Goal: Task Accomplishment & Management: Use online tool/utility

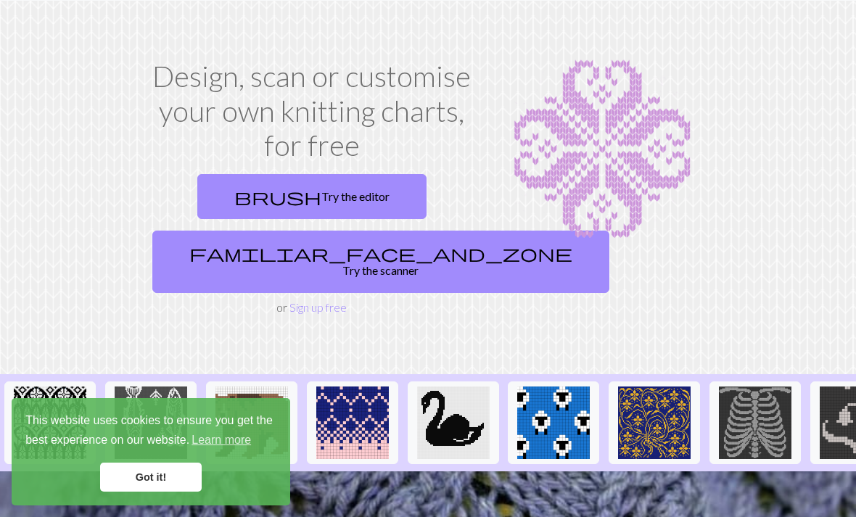
click at [154, 492] on link "Got it!" at bounding box center [151, 477] width 102 height 29
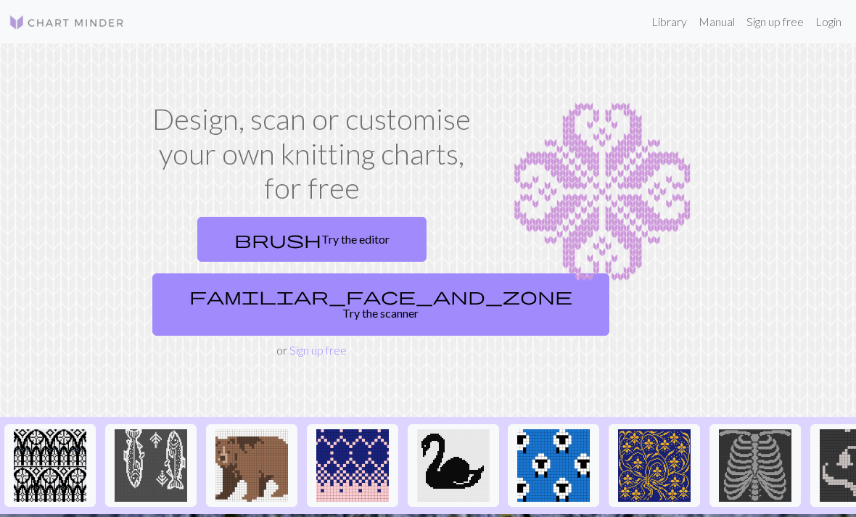
click at [273, 247] on span "brush" at bounding box center [277, 239] width 87 height 20
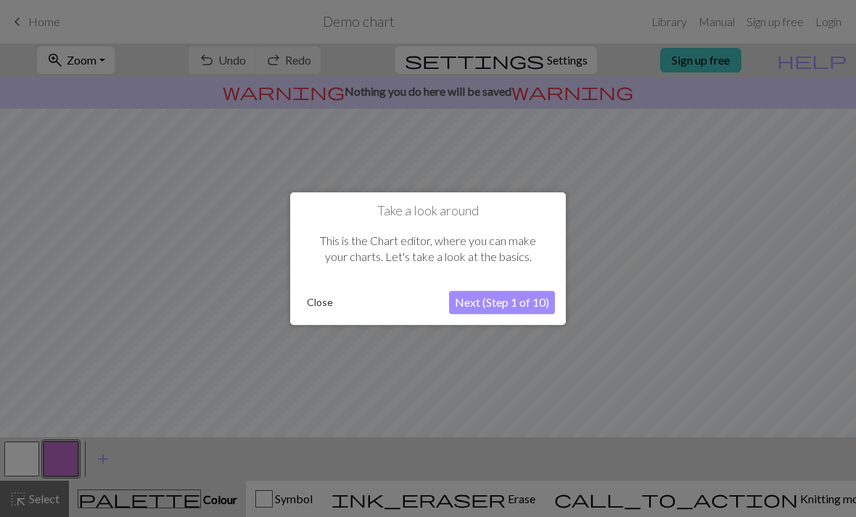
click at [311, 310] on button "Close" at bounding box center [320, 303] width 38 height 22
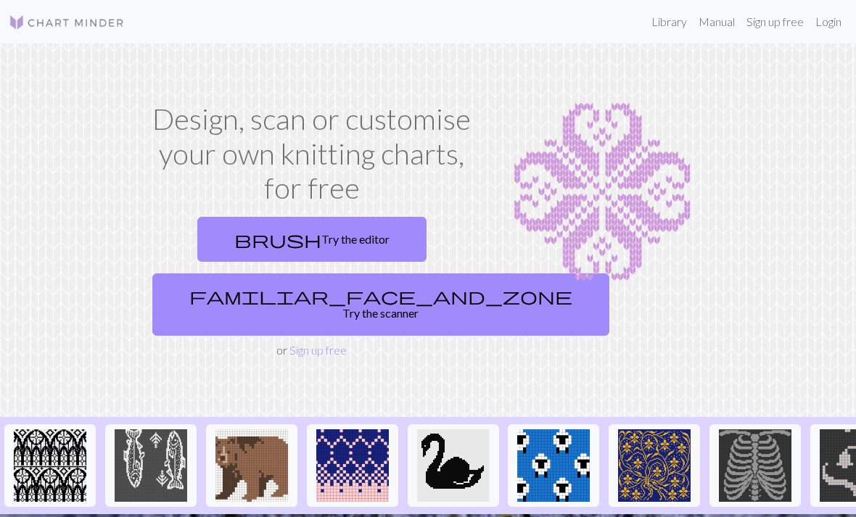
click at [276, 237] on span "brush" at bounding box center [277, 239] width 87 height 20
click at [255, 304] on link "familiar_face_and_zone Try the scanner" at bounding box center [380, 304] width 457 height 62
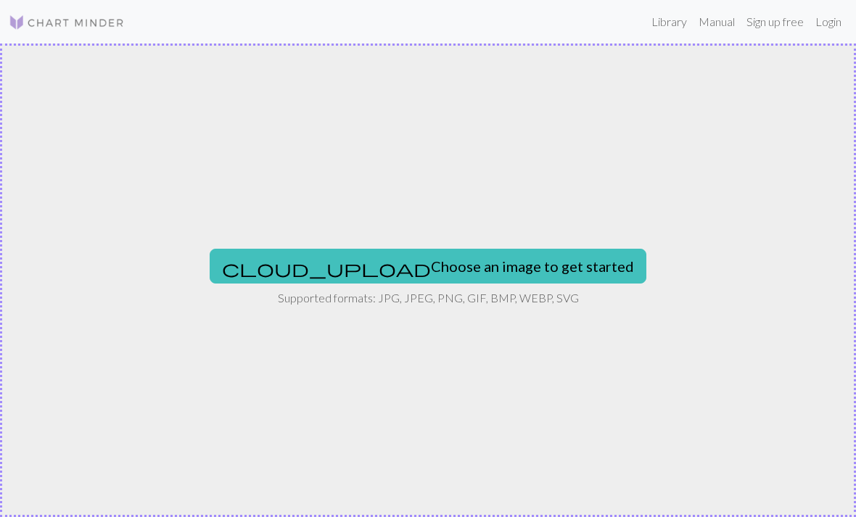
click at [330, 263] on span "cloud_upload" at bounding box center [326, 268] width 209 height 20
type input "C:\fakepath\50FBF280-117A-4A60-8A55-7C420CBB6D35.jpeg"
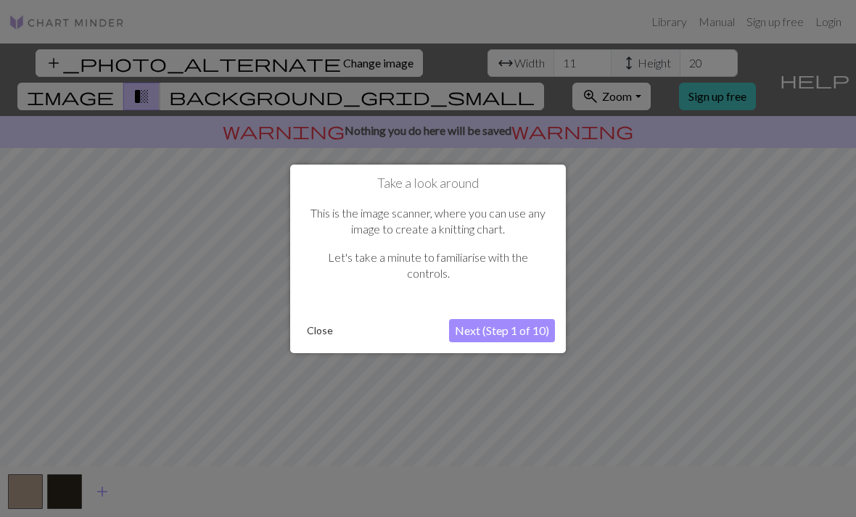
click at [476, 327] on button "Next (Step 1 of 10)" at bounding box center [502, 330] width 106 height 23
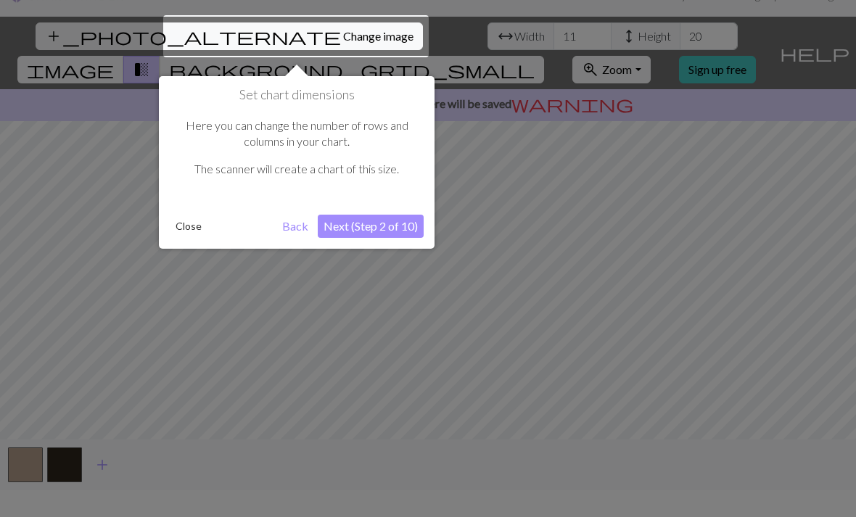
scroll to position [28, 0]
click at [368, 221] on button "Next (Step 2 of 10)" at bounding box center [371, 225] width 106 height 23
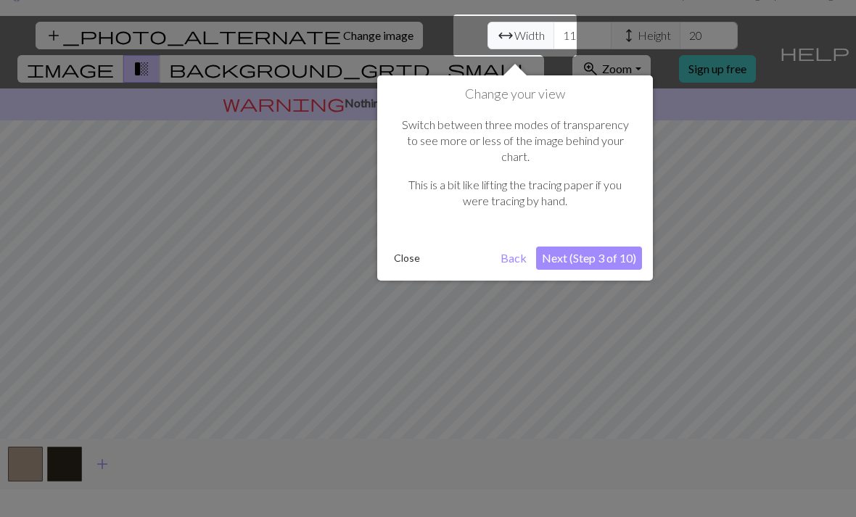
click at [582, 247] on button "Next (Step 3 of 10)" at bounding box center [589, 258] width 106 height 23
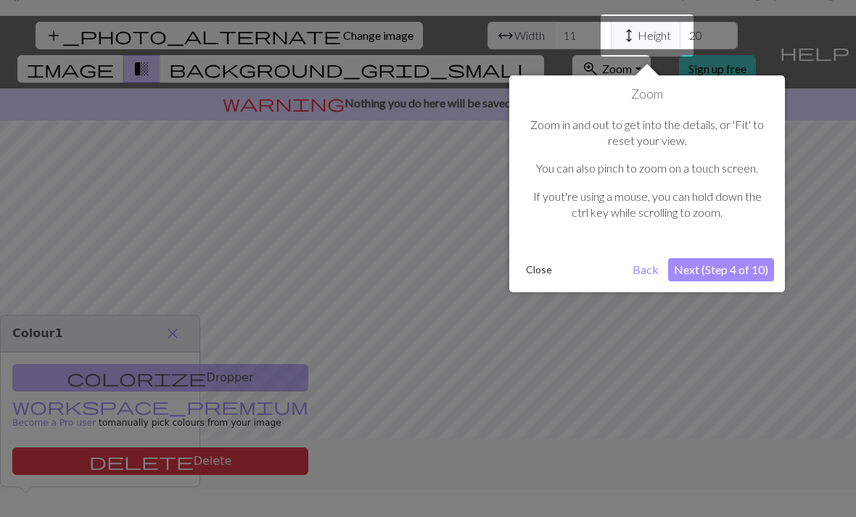
click at [701, 262] on button "Next (Step 4 of 10)" at bounding box center [721, 269] width 106 height 23
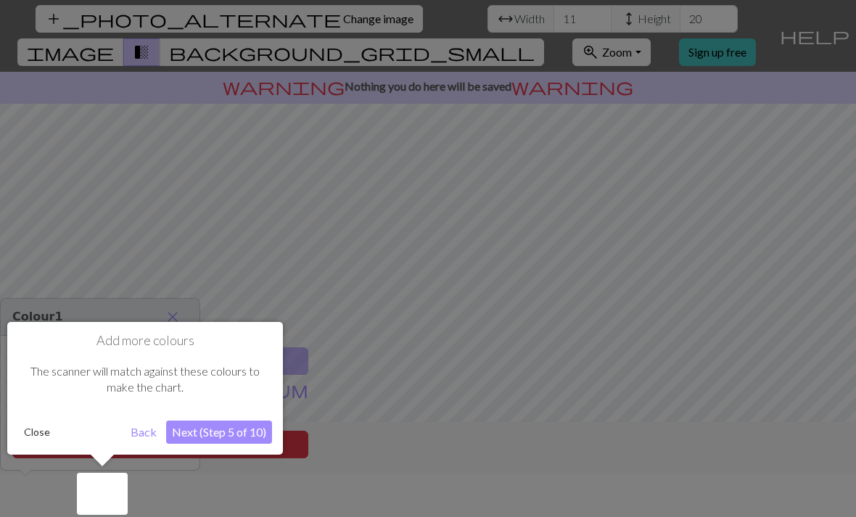
scroll to position [46, 0]
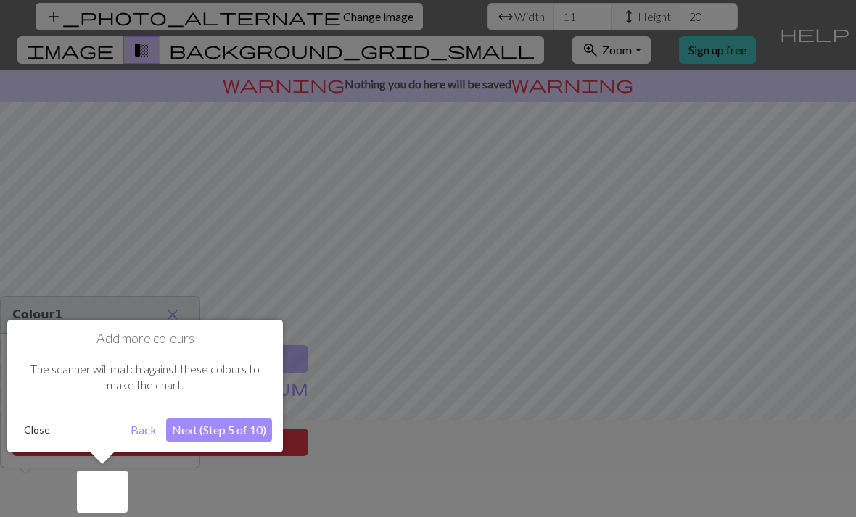
click at [208, 426] on button "Next (Step 5 of 10)" at bounding box center [219, 429] width 106 height 23
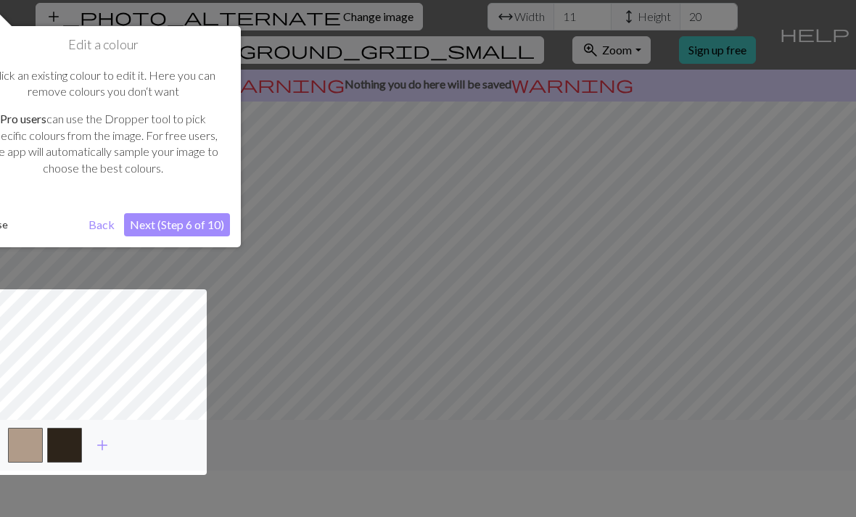
click at [175, 213] on button "Next (Step 6 of 10)" at bounding box center [177, 224] width 106 height 23
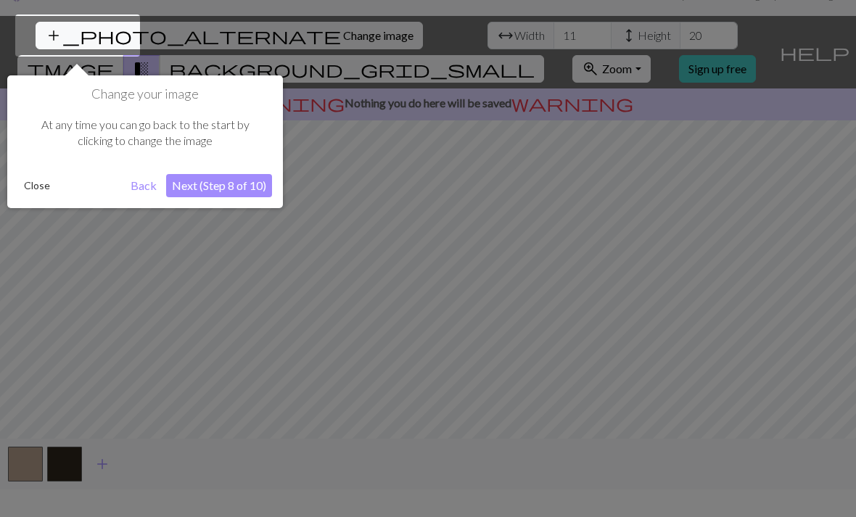
click at [208, 178] on button "Next (Step 8 of 10)" at bounding box center [219, 185] width 106 height 23
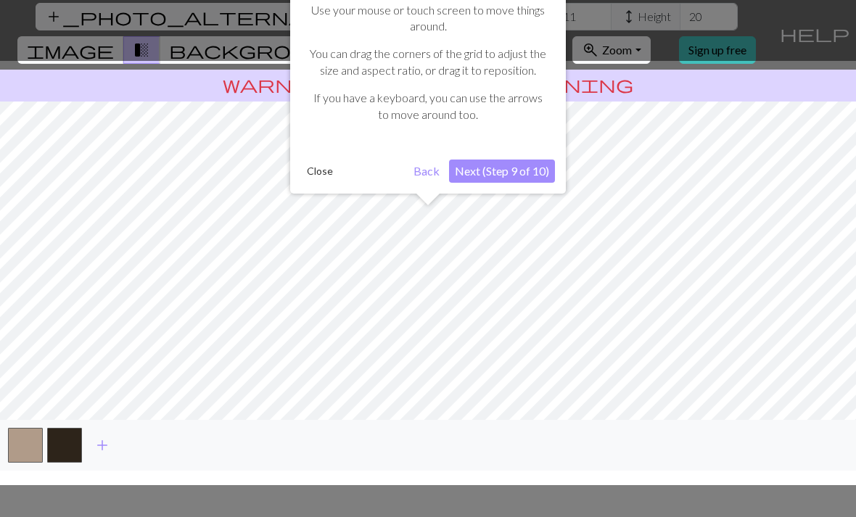
click at [502, 168] on button "Next (Step 9 of 10)" at bounding box center [502, 171] width 106 height 23
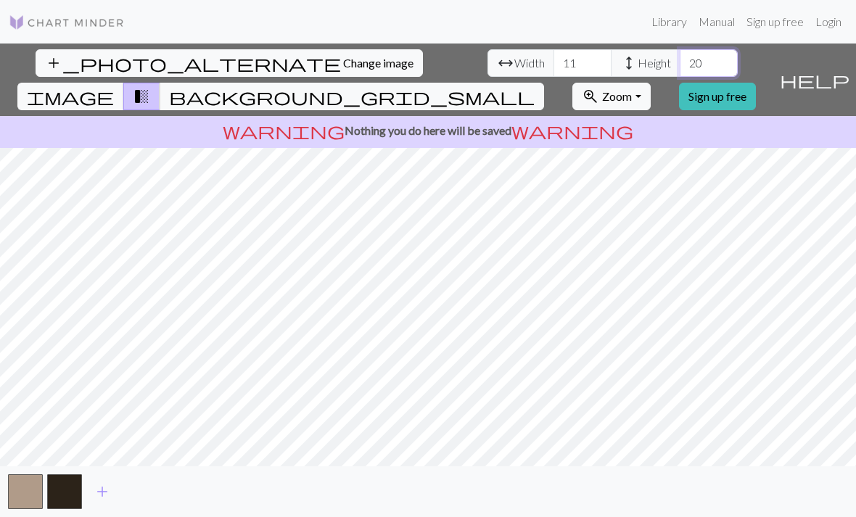
click at [679, 49] on input "20" at bounding box center [708, 63] width 58 height 28
type input "2"
type input "100"
click at [553, 49] on input "11" at bounding box center [582, 63] width 58 height 28
type input "1"
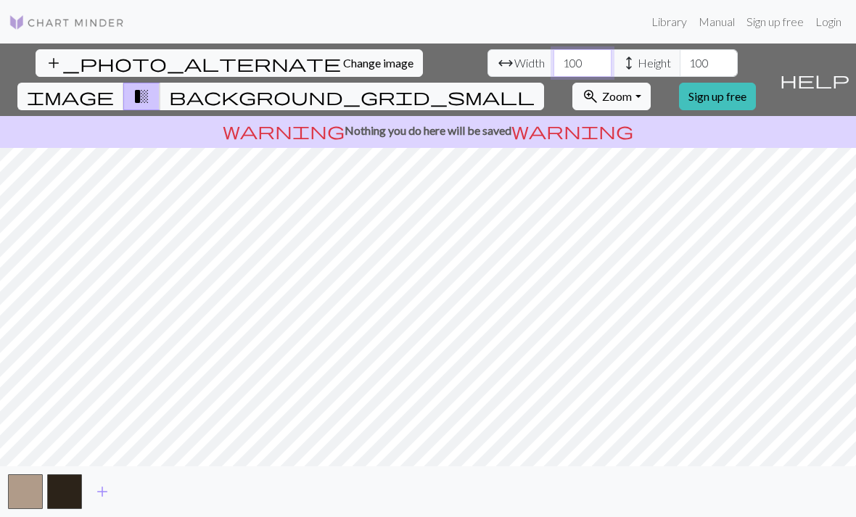
type input "100"
click at [104, 486] on span "add" at bounding box center [102, 491] width 17 height 20
click at [150, 485] on button "add" at bounding box center [141, 492] width 36 height 28
click at [188, 486] on span "add" at bounding box center [180, 491] width 17 height 20
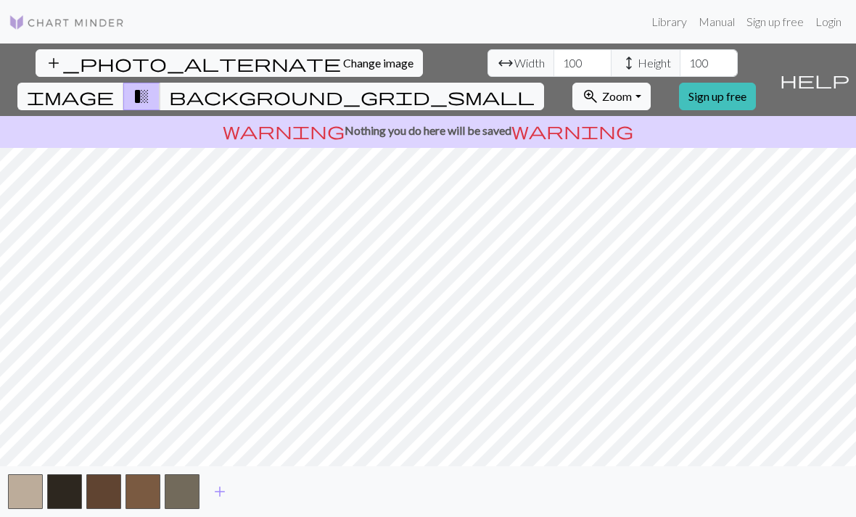
click at [228, 481] on button "add" at bounding box center [220, 492] width 36 height 28
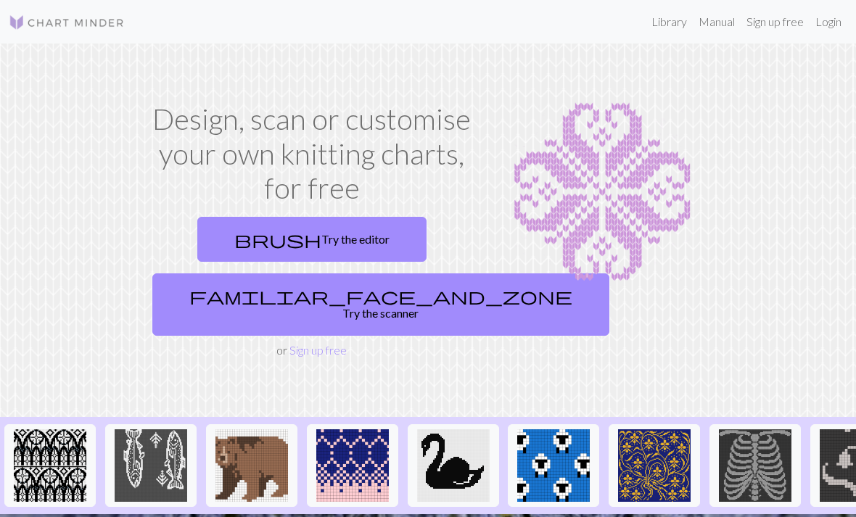
click at [288, 241] on link "brush Try the editor" at bounding box center [311, 239] width 229 height 45
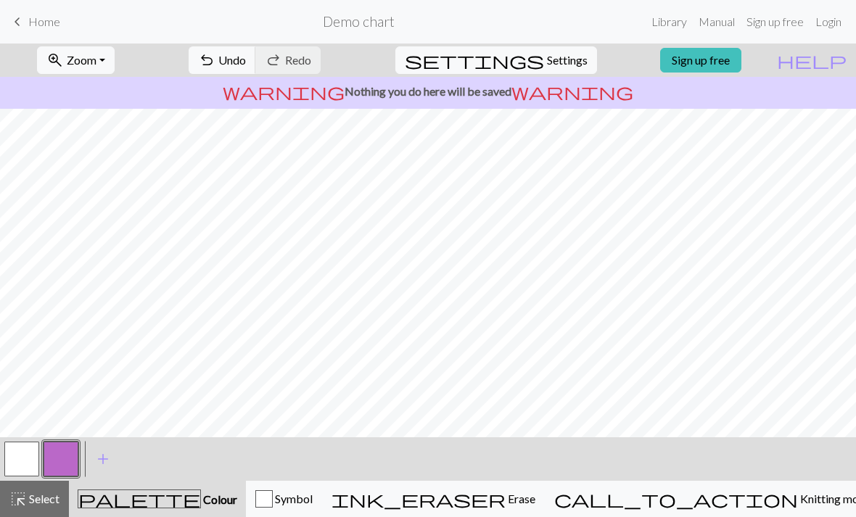
click at [215, 54] on span "undo" at bounding box center [206, 60] width 17 height 20
click at [215, 56] on span "undo" at bounding box center [206, 60] width 17 height 20
click at [274, 55] on div "undo Undo Undo redo Redo Redo" at bounding box center [255, 60] width 154 height 33
click at [269, 56] on div "undo Undo Undo redo Redo Redo" at bounding box center [255, 60] width 154 height 33
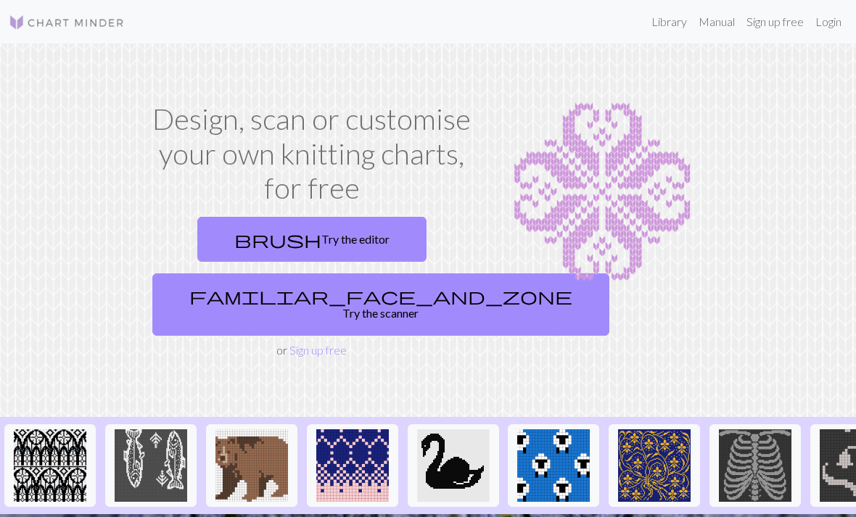
click at [289, 251] on link "brush Try the editor" at bounding box center [311, 239] width 229 height 45
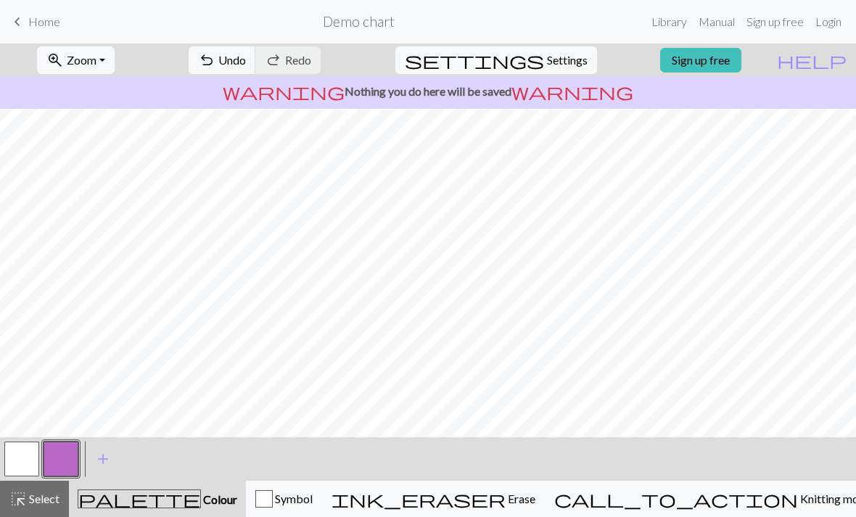
click at [715, 69] on link "Sign up free" at bounding box center [700, 60] width 81 height 25
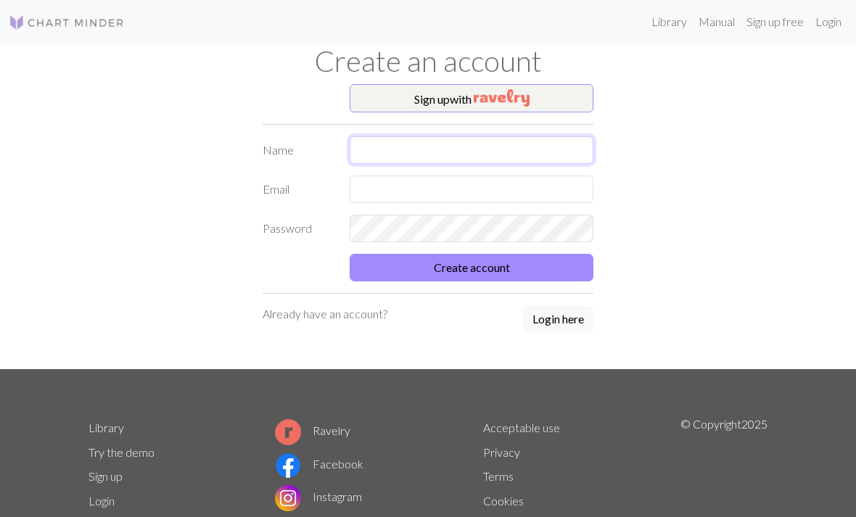
click at [384, 149] on input "text" at bounding box center [472, 150] width 244 height 28
type input "dunya"
click at [383, 192] on input "text" at bounding box center [472, 189] width 244 height 28
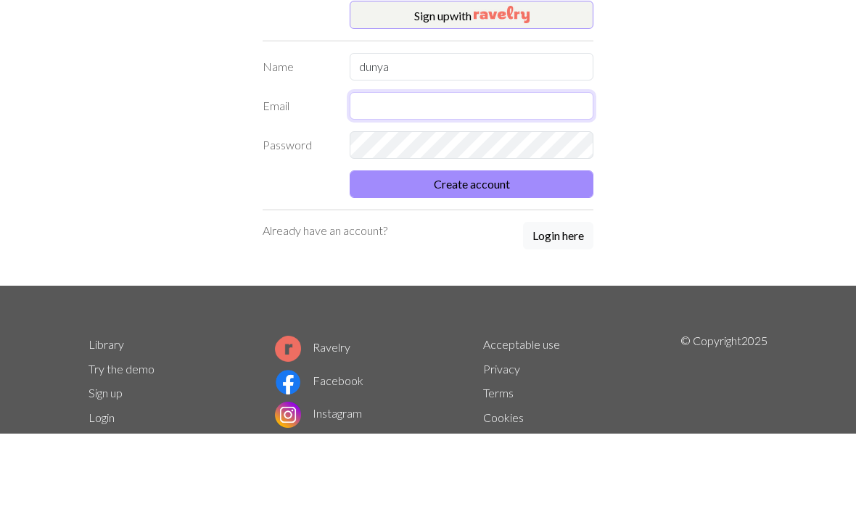
type input "[EMAIL_ADDRESS][DOMAIN_NAME]"
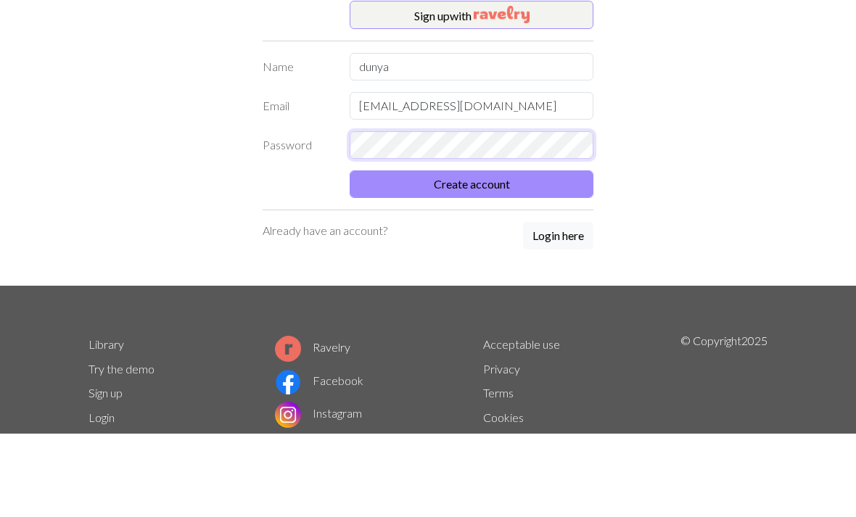
scroll to position [83, 0]
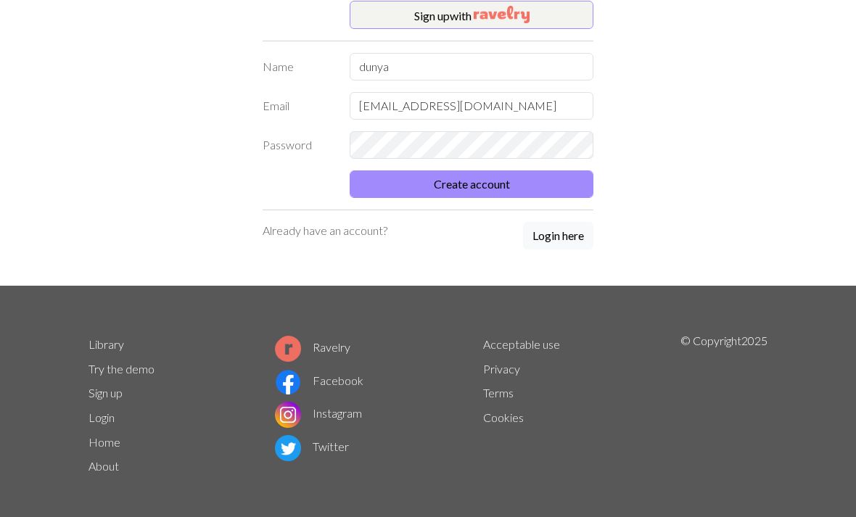
click at [423, 178] on button "Create account" at bounding box center [472, 184] width 244 height 28
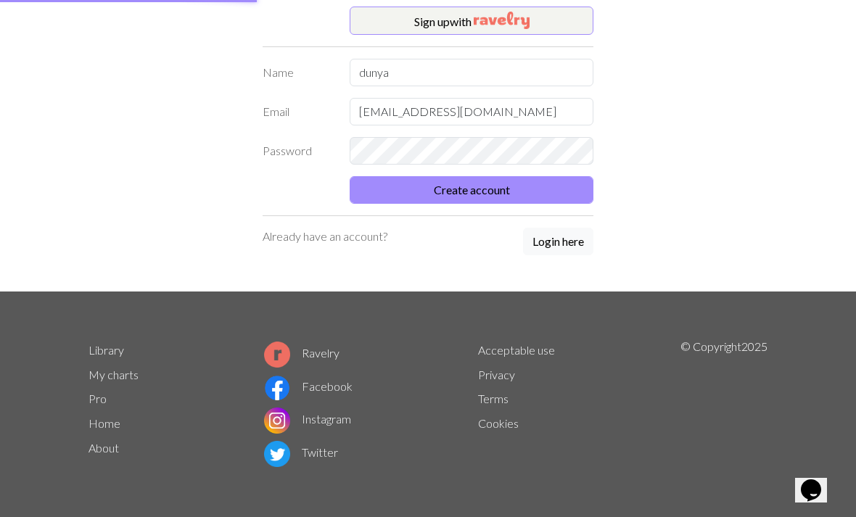
scroll to position [77, 0]
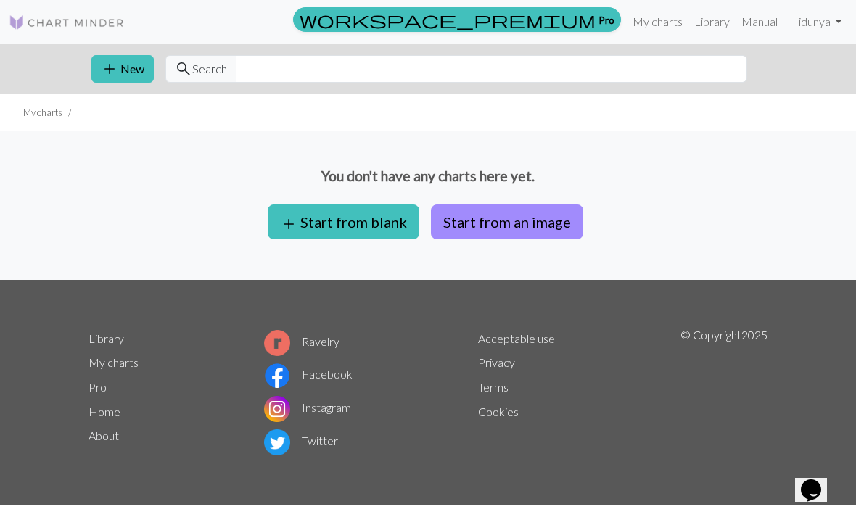
click at [316, 216] on button "add Start from blank" at bounding box center [344, 221] width 152 height 35
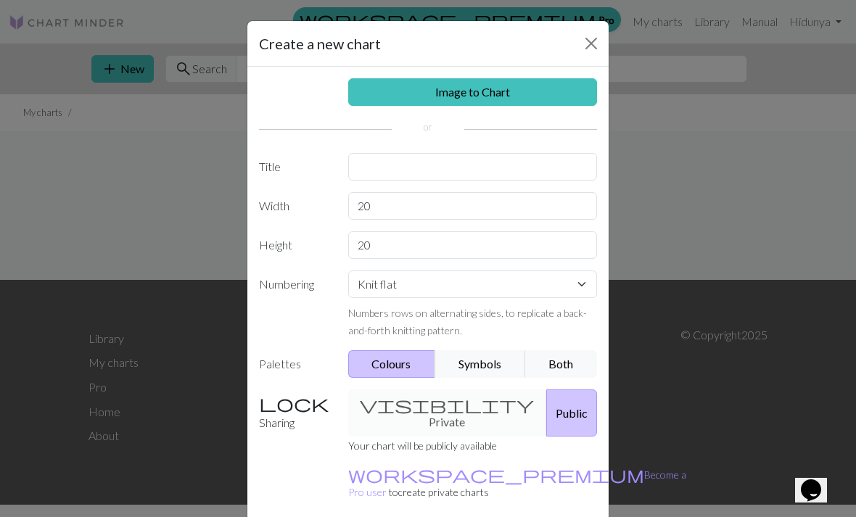
click at [587, 45] on button "Close" at bounding box center [590, 43] width 23 height 23
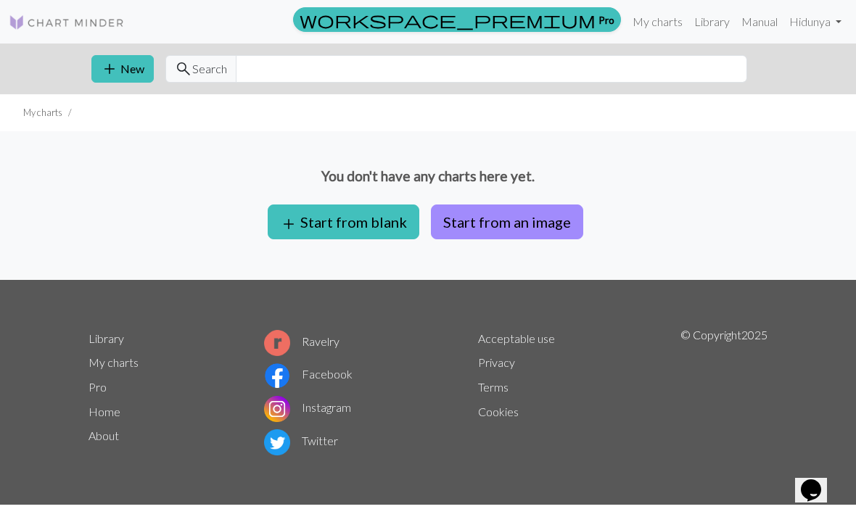
click at [117, 67] on span "add" at bounding box center [109, 69] width 17 height 20
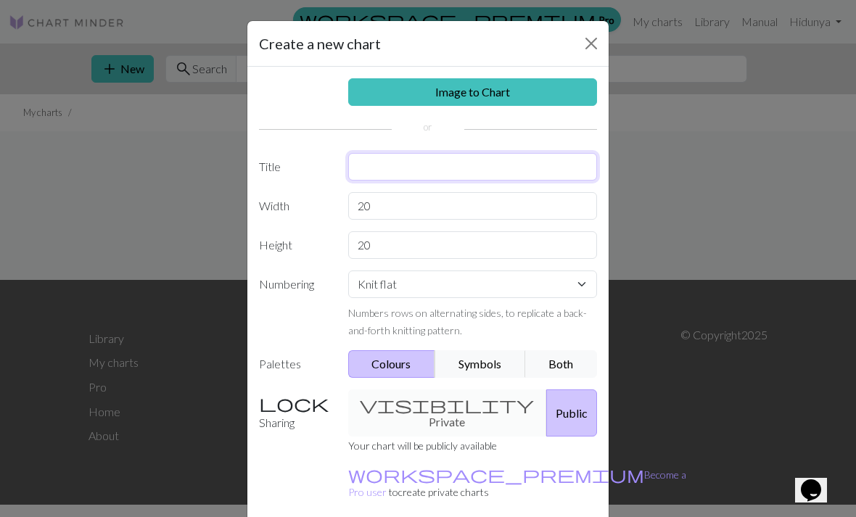
click at [369, 168] on input "text" at bounding box center [472, 167] width 249 height 28
type input "tp back"
click at [405, 209] on input "20" at bounding box center [472, 206] width 249 height 28
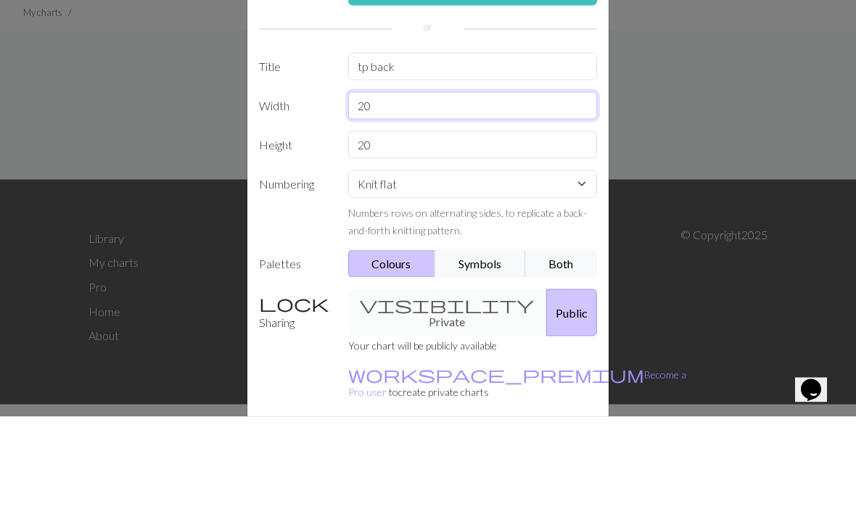
type input "2"
type input "76"
click at [405, 231] on input "20" at bounding box center [472, 245] width 249 height 28
type input "2"
type input "120"
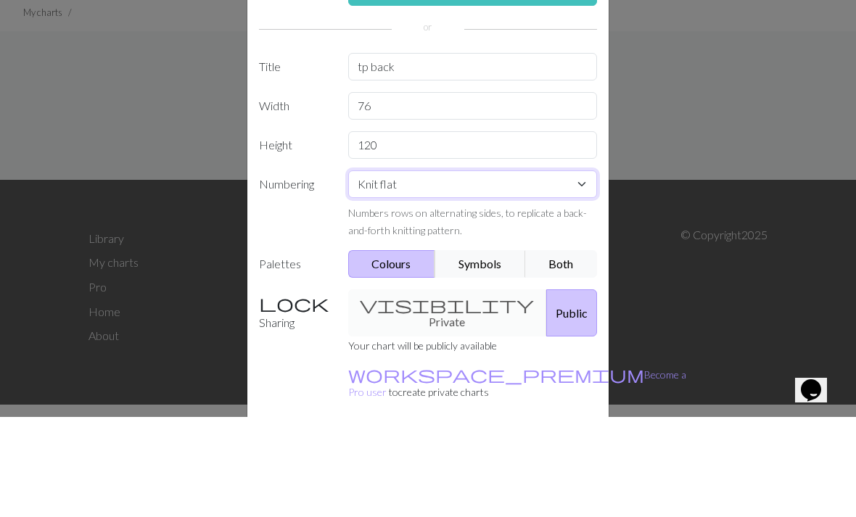
click at [389, 270] on select "Knit flat Knit in the round Lace knitting Cross stitch" at bounding box center [472, 284] width 249 height 28
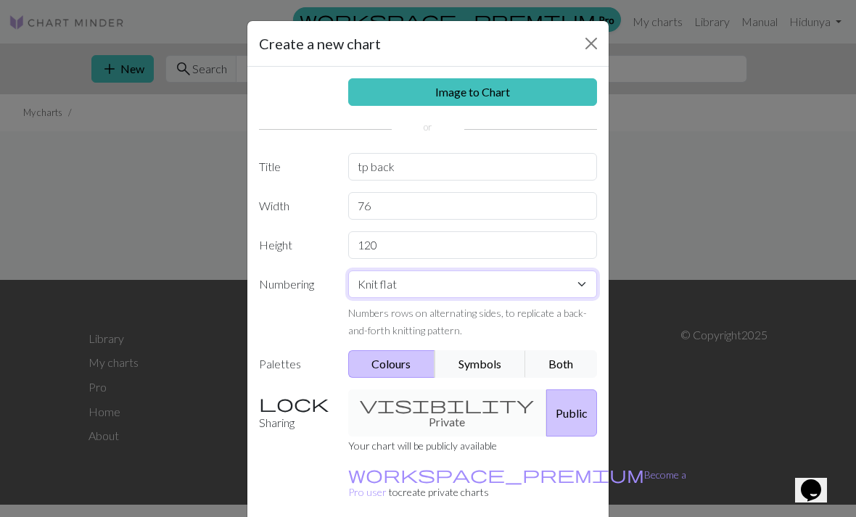
select select "crossstitch"
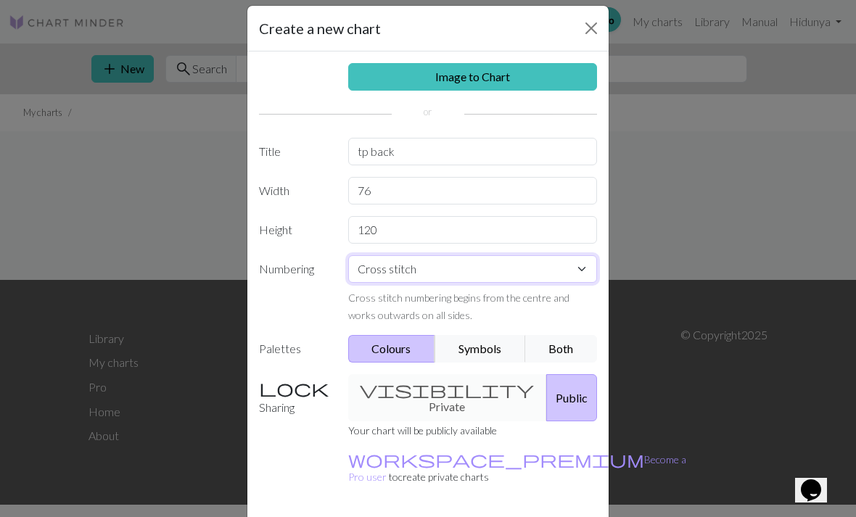
scroll to position [16, 0]
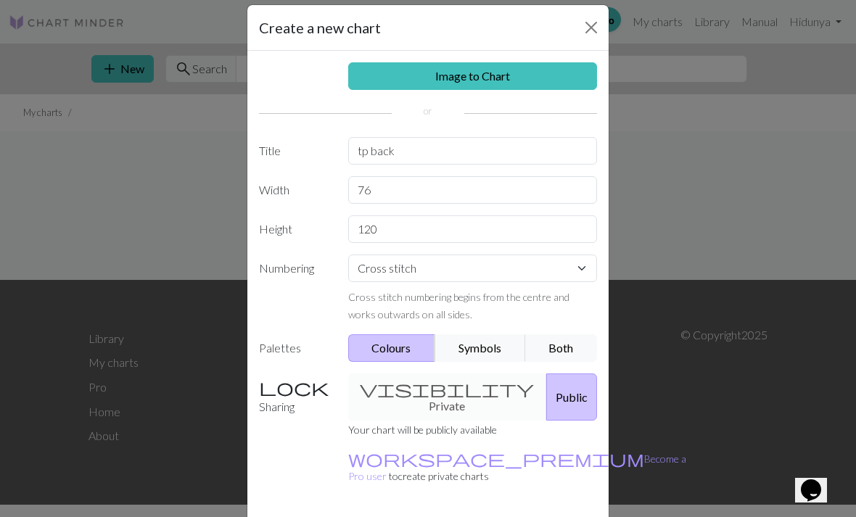
click at [563, 337] on button "Both" at bounding box center [561, 348] width 73 height 28
click at [378, 384] on div "visibility Private Public" at bounding box center [472, 396] width 267 height 47
click at [415, 386] on div "visibility Private Public" at bounding box center [472, 396] width 267 height 47
click at [409, 392] on div "visibility Private Public" at bounding box center [472, 396] width 267 height 47
click at [546, 384] on button "Public" at bounding box center [571, 396] width 51 height 47
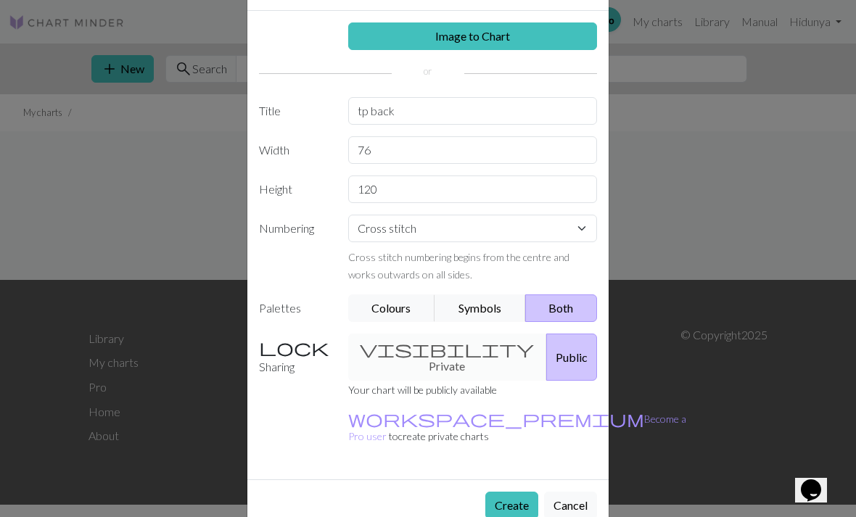
scroll to position [55, 0]
click at [506, 492] on button "Create" at bounding box center [511, 506] width 53 height 28
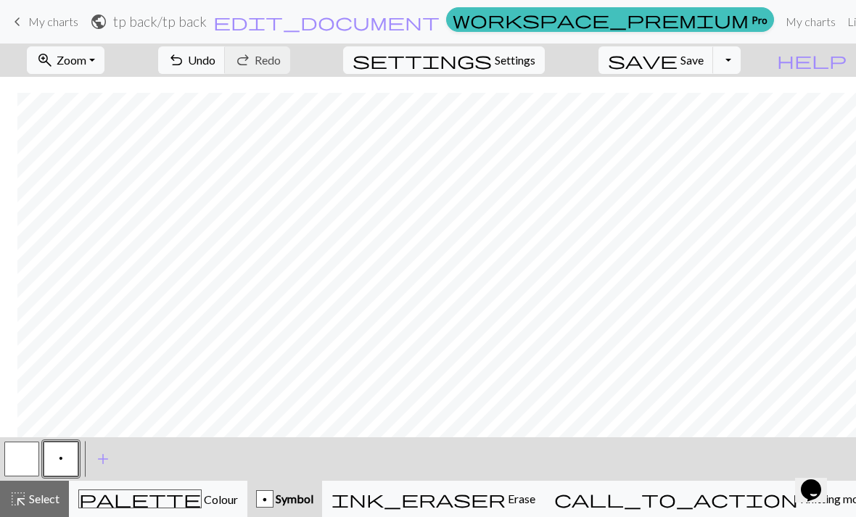
scroll to position [67, 46]
click at [226, 59] on button "undo Undo Undo" at bounding box center [191, 60] width 67 height 28
click at [59, 457] on span "p" at bounding box center [61, 458] width 4 height 12
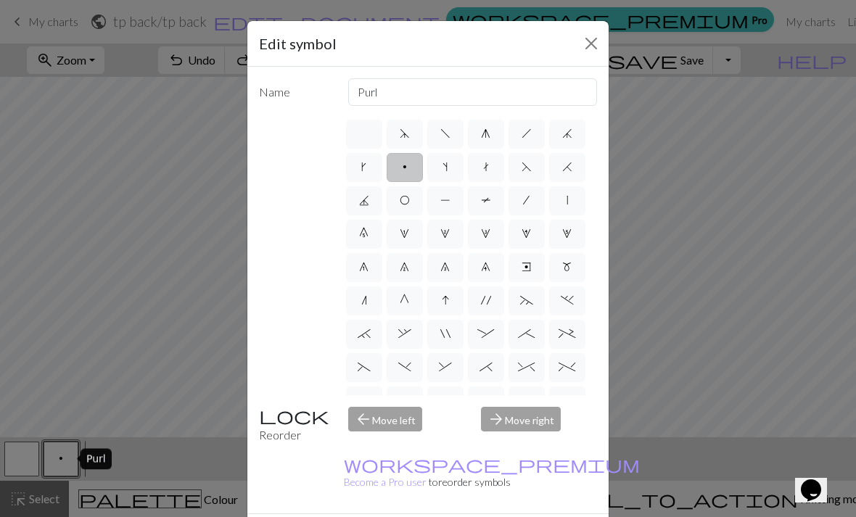
click at [24, 458] on div "Edit symbol Name Purl d f g h j k p s t F H J O P T / | 0 1 2 3 4 5 6 7 8 9 e m…" at bounding box center [428, 258] width 856 height 517
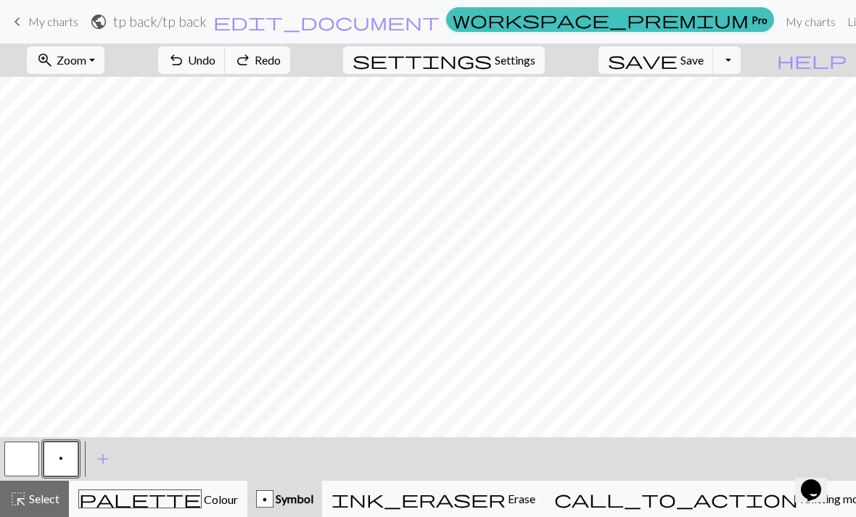
click at [14, 450] on button "button" at bounding box center [21, 459] width 35 height 35
click at [12, 463] on button "button" at bounding box center [21, 459] width 35 height 35
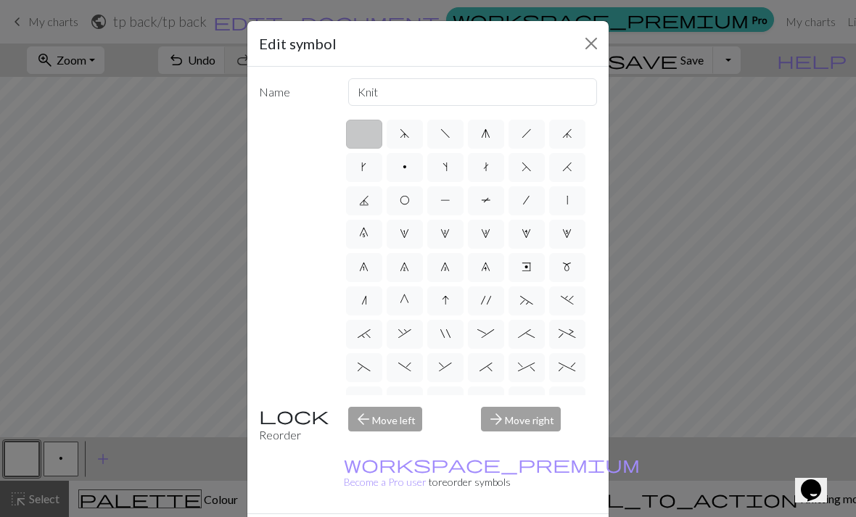
click at [114, 464] on div "Edit symbol Name Knit d f g h j k p s t F H J O P T / | 0 1 2 3 4 5 6 7 8 9 e m…" at bounding box center [428, 258] width 856 height 517
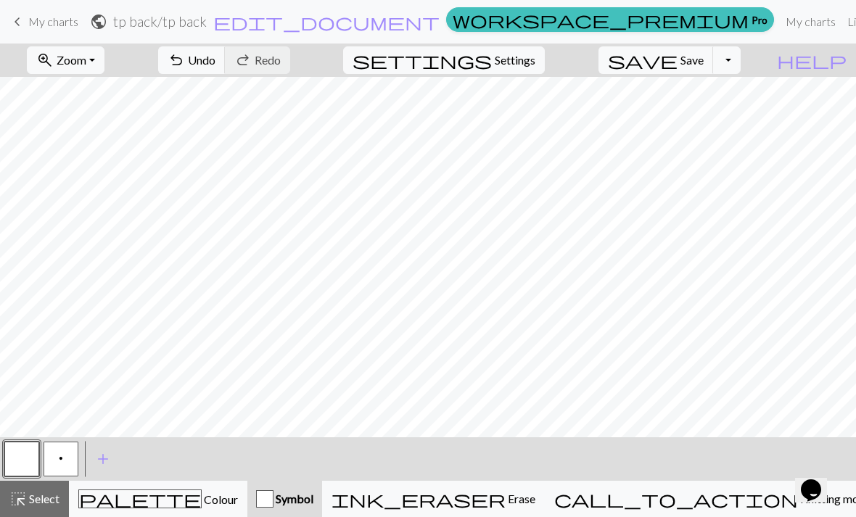
click at [150, 494] on span "palette" at bounding box center [140, 499] width 122 height 20
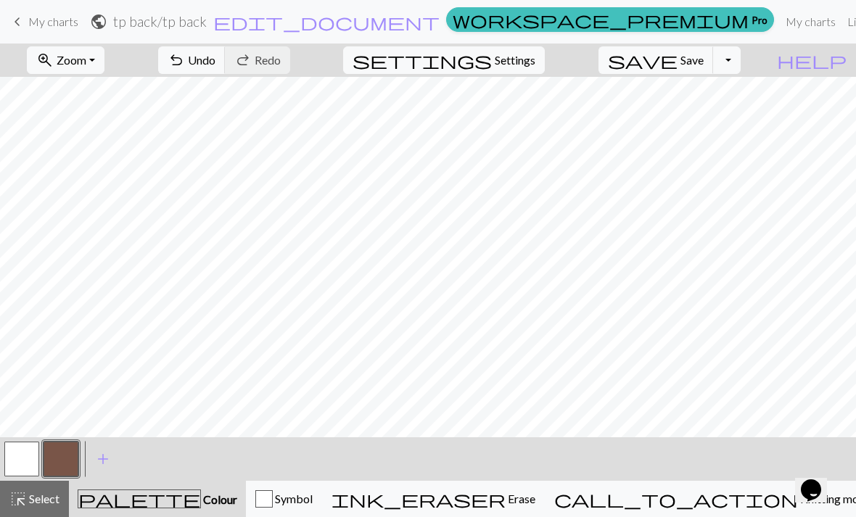
click at [185, 63] on span "undo" at bounding box center [176, 60] width 17 height 20
click at [215, 54] on span "Undo" at bounding box center [202, 60] width 28 height 14
click at [153, 491] on span "palette" at bounding box center [139, 499] width 122 height 20
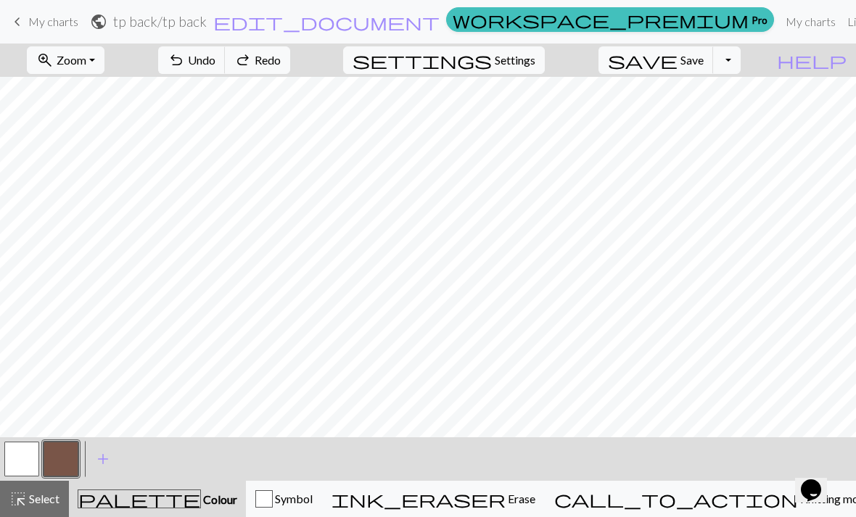
click at [718, 492] on span "call_to_action" at bounding box center [676, 499] width 244 height 20
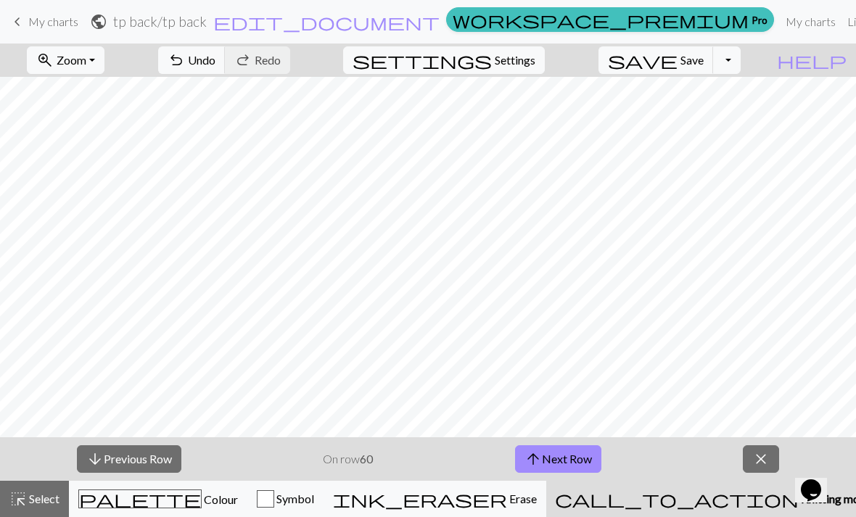
click at [762, 447] on button "close" at bounding box center [761, 459] width 36 height 28
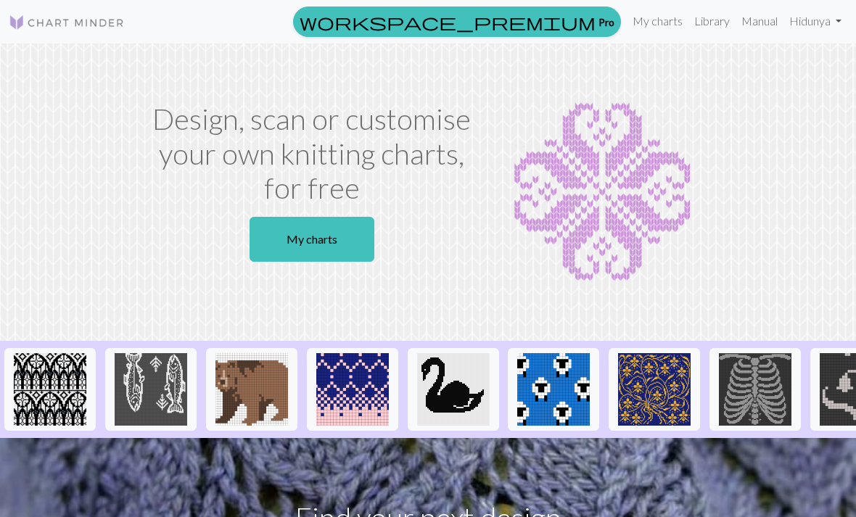
click at [345, 250] on link "My charts" at bounding box center [311, 239] width 125 height 45
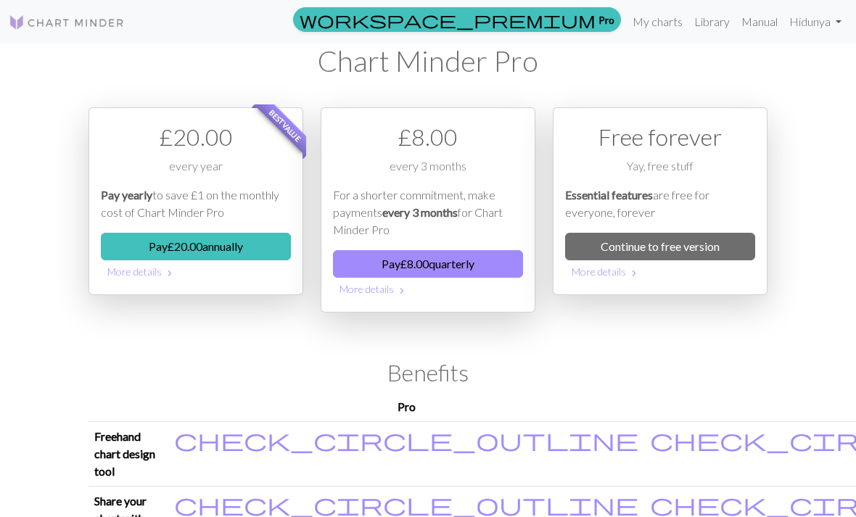
click at [609, 252] on link "Continue to free version" at bounding box center [660, 247] width 190 height 28
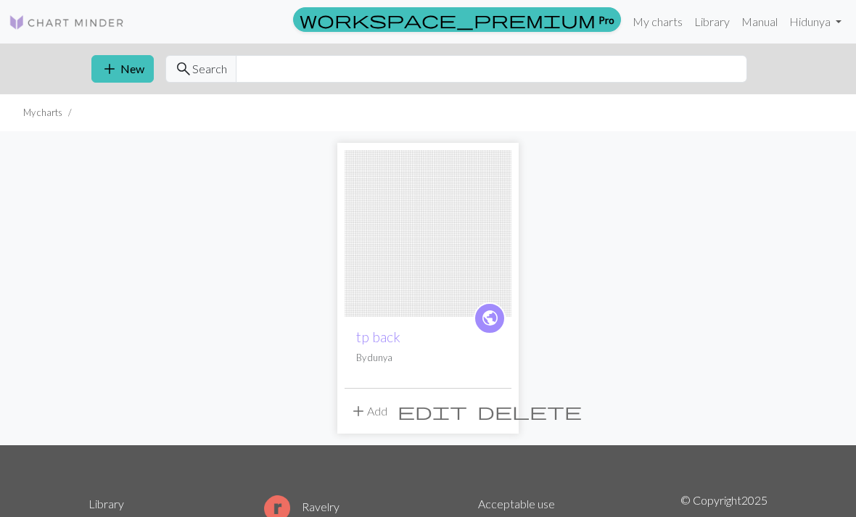
click at [467, 412] on span "edit" at bounding box center [432, 411] width 70 height 20
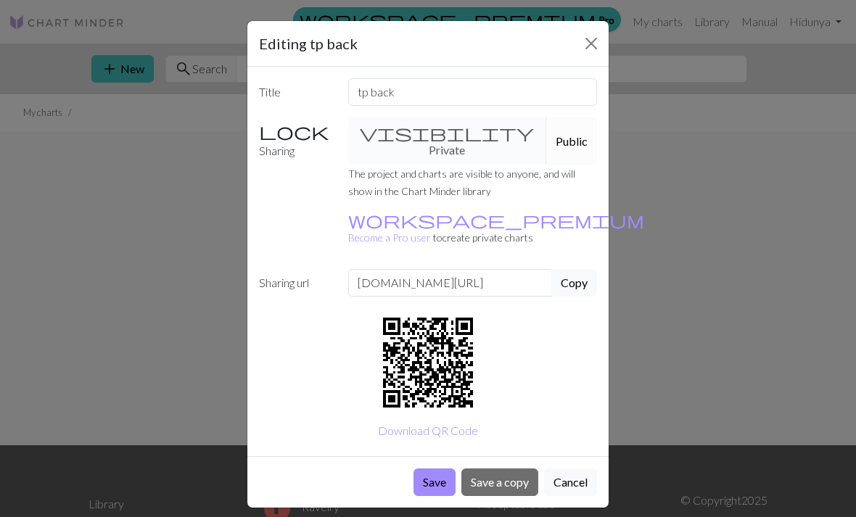
click at [546, 126] on button "Public" at bounding box center [571, 140] width 51 height 47
click at [564, 468] on button "Cancel" at bounding box center [570, 482] width 53 height 28
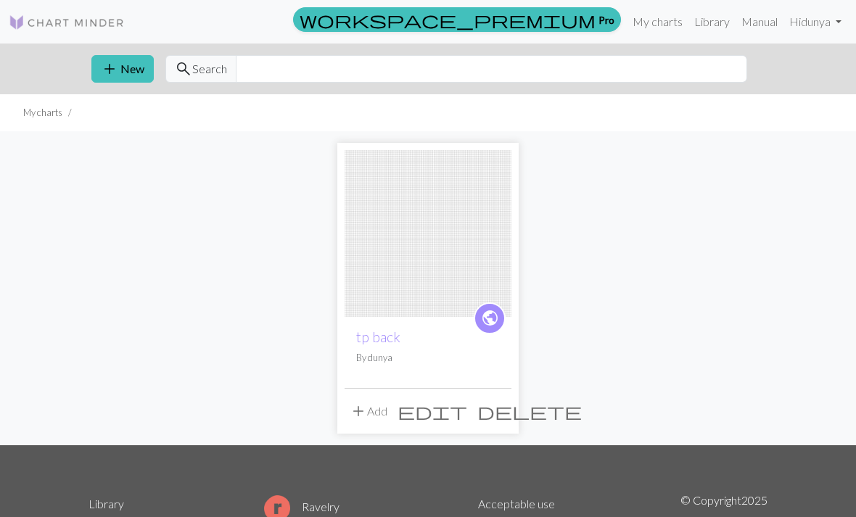
click at [404, 273] on img at bounding box center [427, 233] width 167 height 167
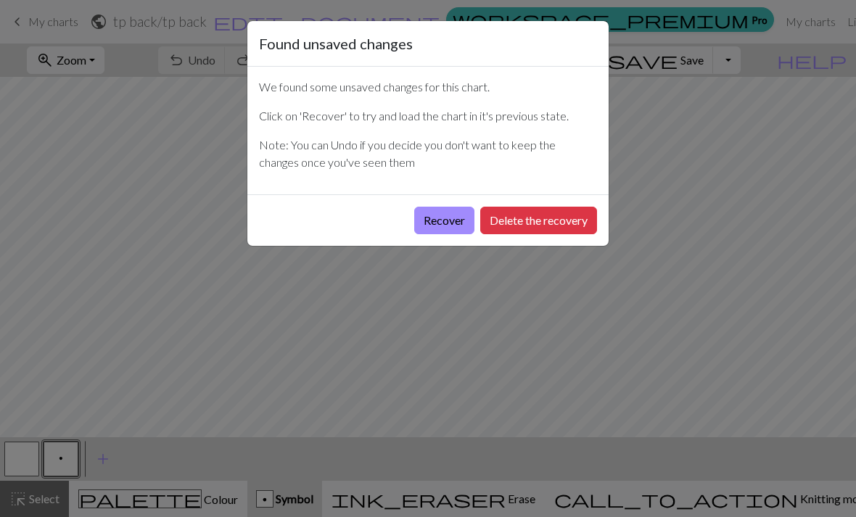
click at [511, 223] on button "Delete the recovery" at bounding box center [538, 221] width 117 height 28
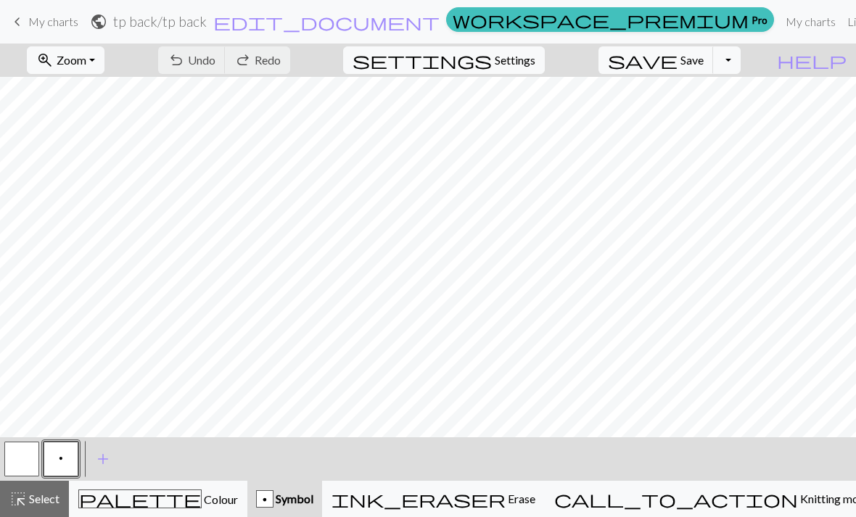
click at [756, 475] on div "< p > add Add a symbol" at bounding box center [428, 459] width 856 height 44
click at [748, 508] on button "call_to_action Knitting mode Knitting mode" at bounding box center [713, 499] width 336 height 36
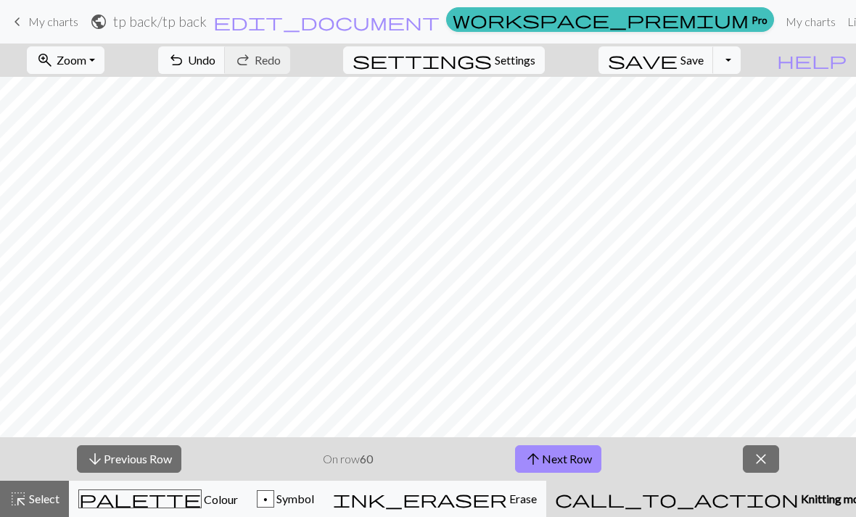
click at [529, 455] on span "arrow_upward" at bounding box center [532, 459] width 17 height 20
click at [533, 453] on span "arrow_upward" at bounding box center [532, 459] width 17 height 20
click at [532, 453] on span "arrow_upward" at bounding box center [532, 459] width 17 height 20
click at [532, 449] on span "arrow_upward" at bounding box center [532, 459] width 17 height 20
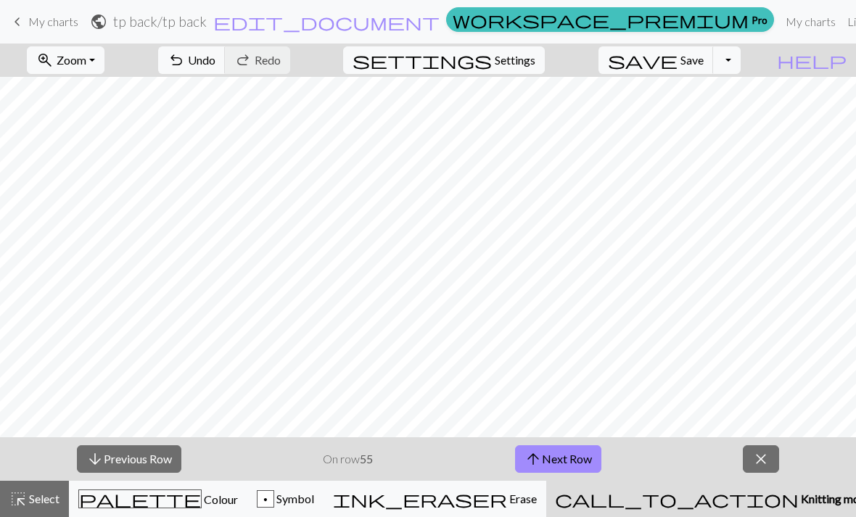
click at [540, 457] on span "arrow_upward" at bounding box center [532, 459] width 17 height 20
click at [540, 456] on span "arrow_upward" at bounding box center [532, 459] width 17 height 20
click at [537, 453] on span "arrow_upward" at bounding box center [532, 459] width 17 height 20
click at [750, 456] on button "close" at bounding box center [761, 459] width 36 height 28
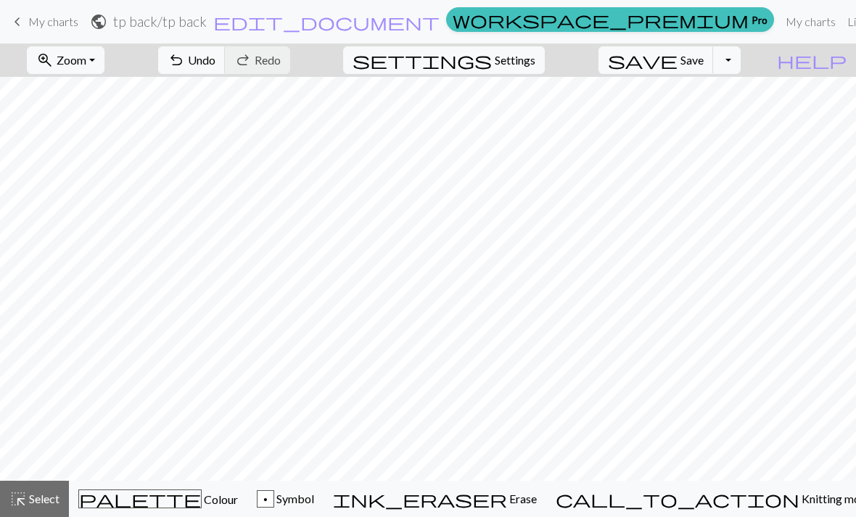
click at [537, 503] on div "ink_eraser Erase Erase" at bounding box center [435, 498] width 204 height 17
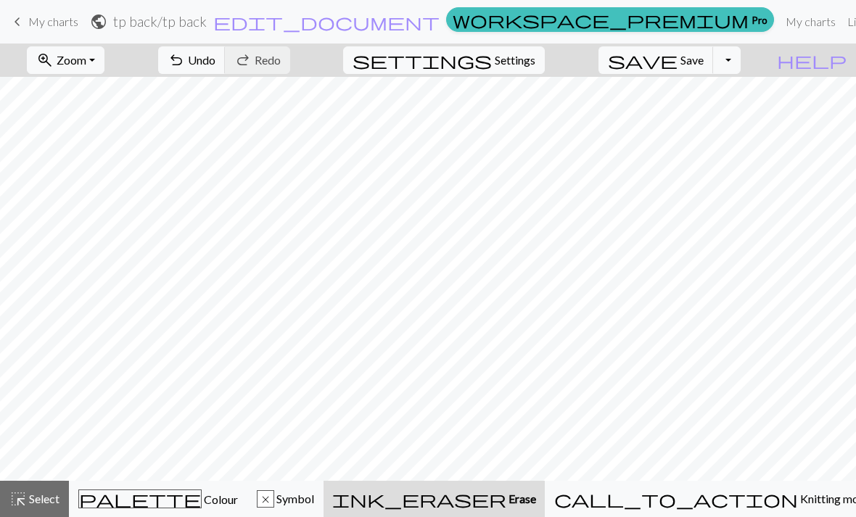
click at [536, 503] on div "ink_eraser Erase Erase" at bounding box center [434, 498] width 204 height 17
click at [314, 499] on span "Symbol" at bounding box center [294, 499] width 40 height 14
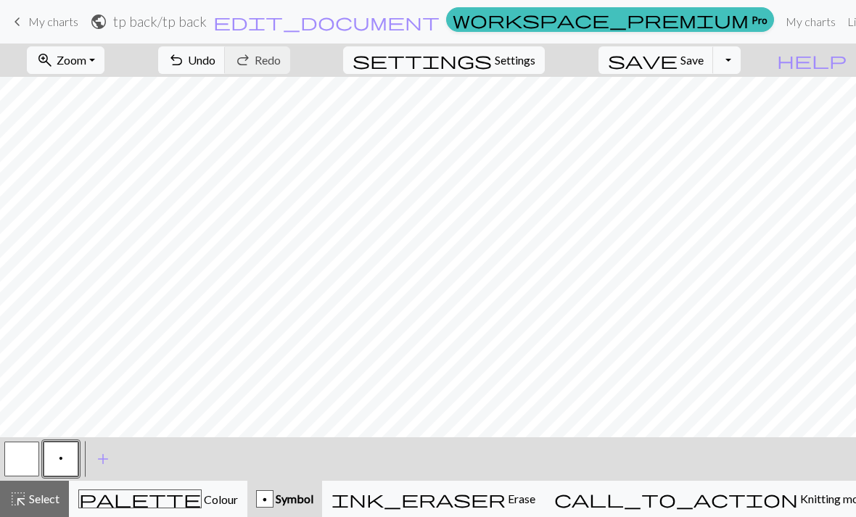
click at [202, 498] on span "Colour" at bounding box center [220, 499] width 36 height 14
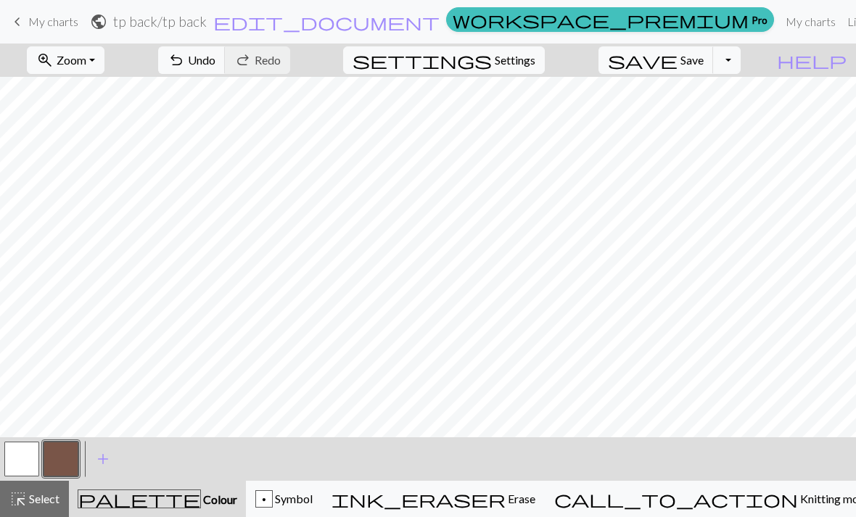
click at [33, 503] on span "Select" at bounding box center [43, 499] width 33 height 14
click at [34, 500] on span "Select" at bounding box center [43, 499] width 33 height 14
click at [35, 498] on span "Select" at bounding box center [43, 499] width 33 height 14
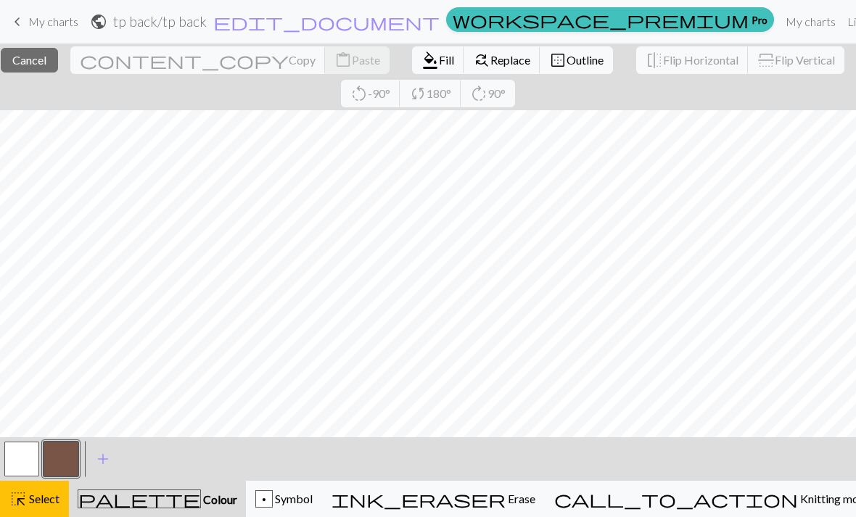
click at [54, 503] on span "Select" at bounding box center [43, 499] width 33 height 14
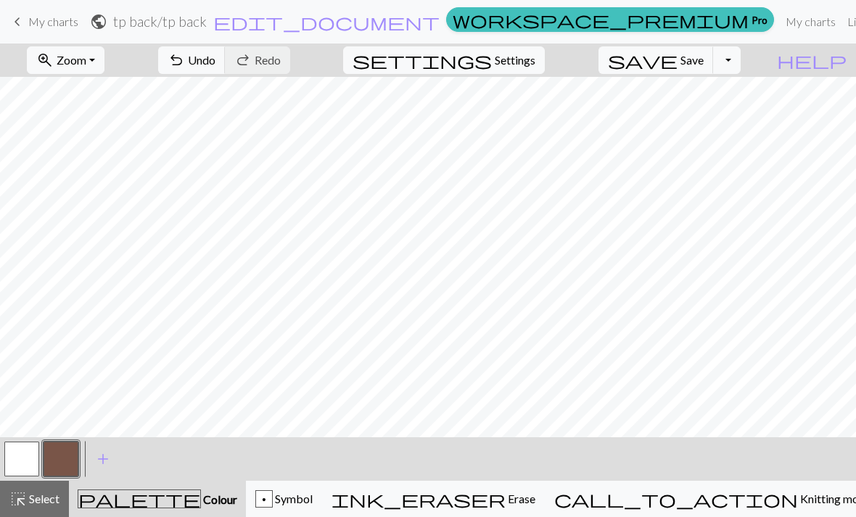
click at [104, 70] on button "zoom_in Zoom Zoom" at bounding box center [66, 60] width 78 height 28
click at [85, 92] on button "Fit all" at bounding box center [85, 91] width 115 height 23
click at [86, 61] on span "Zoom" at bounding box center [72, 60] width 30 height 14
click at [85, 239] on button "200%" at bounding box center [85, 243] width 115 height 23
click at [86, 56] on span "Zoom" at bounding box center [72, 60] width 30 height 14
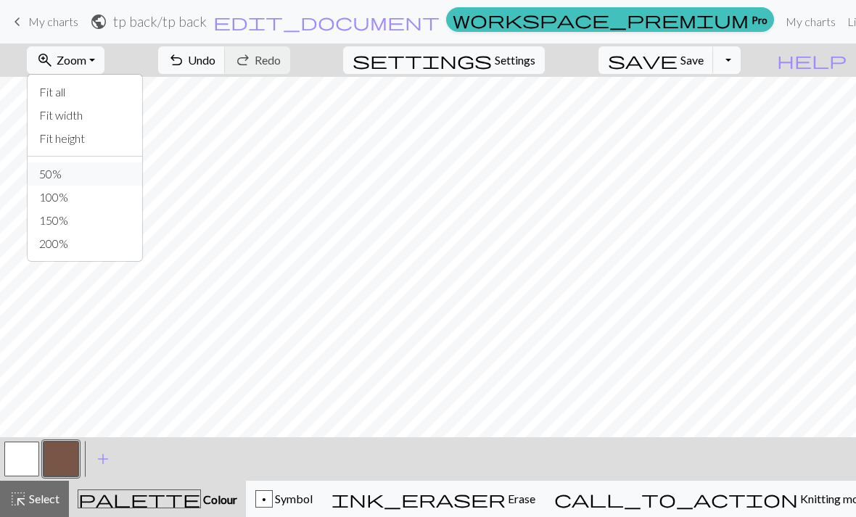
click at [78, 170] on button "50%" at bounding box center [85, 173] width 115 height 23
